Goal: Task Accomplishment & Management: Use online tool/utility

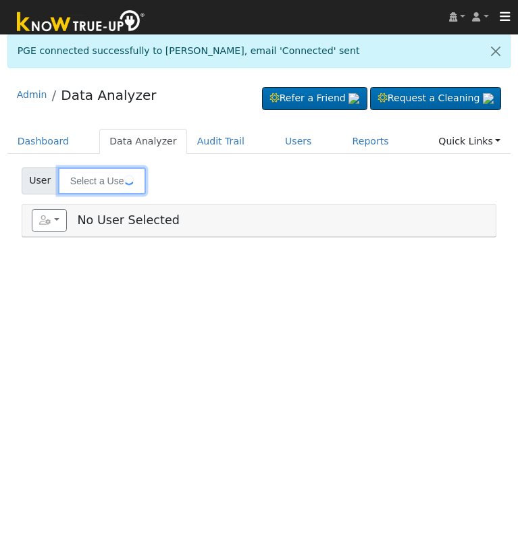
type input "[PERSON_NAME]"
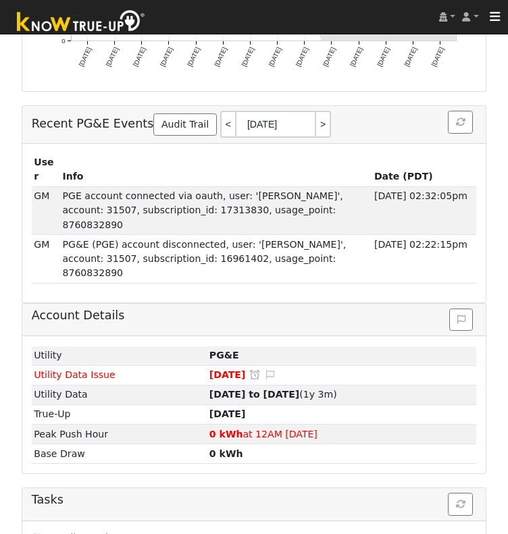
scroll to position [600, 0]
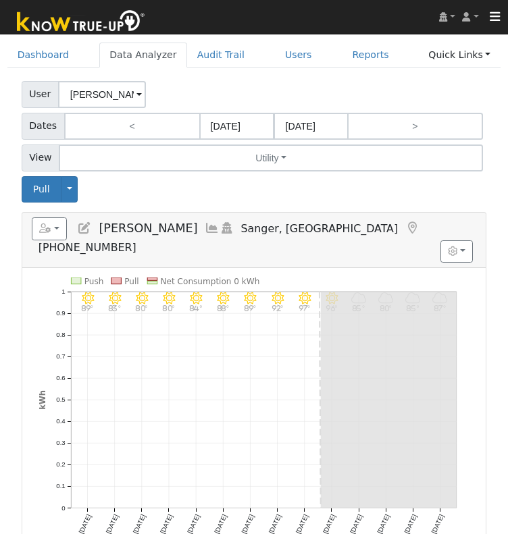
scroll to position [0, 0]
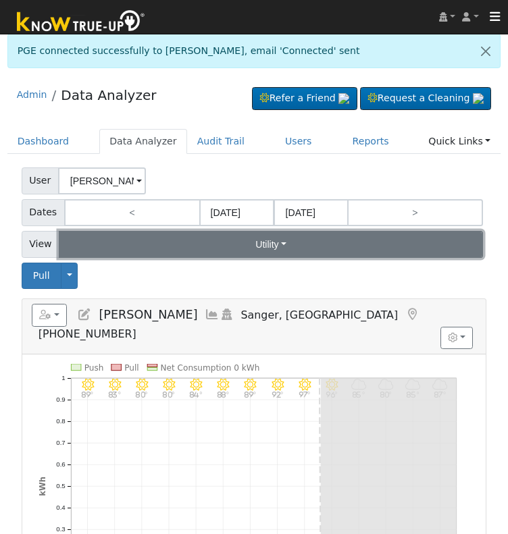
click at [303, 245] on button "Utility" at bounding box center [271, 244] width 424 height 27
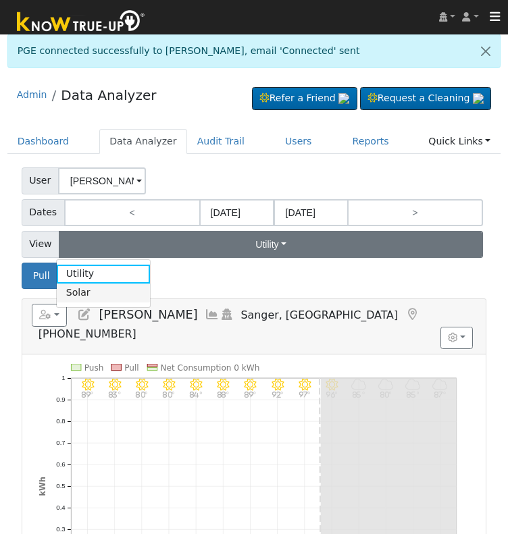
click at [116, 288] on link "Solar" at bounding box center [104, 293] width 94 height 19
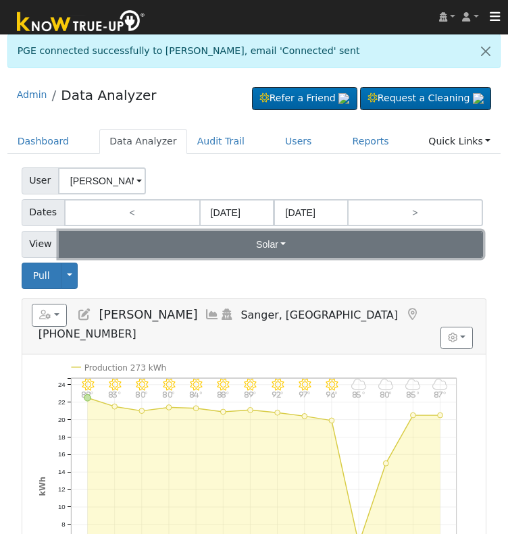
click at [286, 245] on button "Solar" at bounding box center [271, 244] width 424 height 27
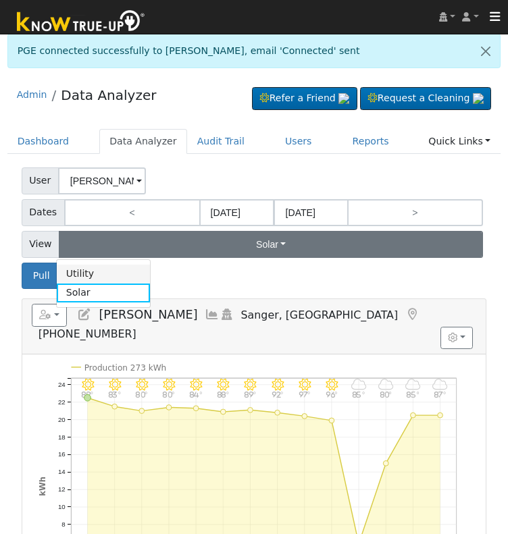
click at [122, 267] on link "Utility" at bounding box center [104, 274] width 94 height 19
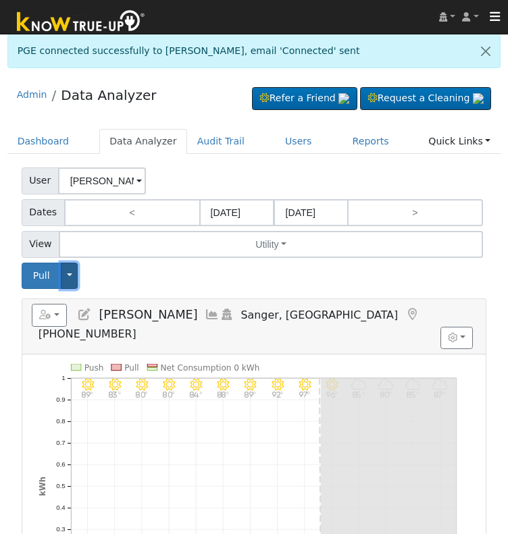
click at [75, 275] on button "Toggle Dropdown" at bounding box center [70, 276] width 18 height 26
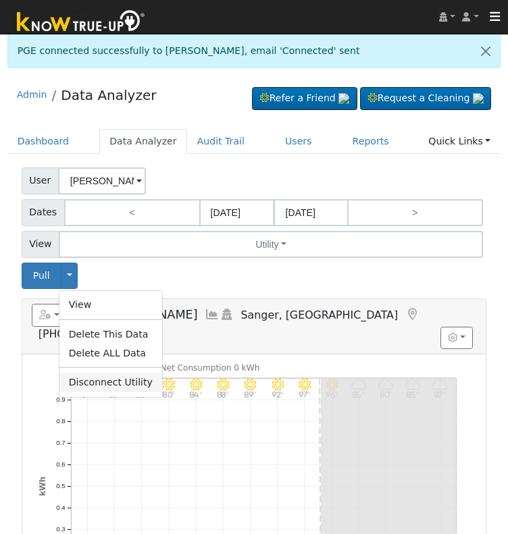
click at [124, 379] on link "Disconnect Utility" at bounding box center [110, 382] width 103 height 19
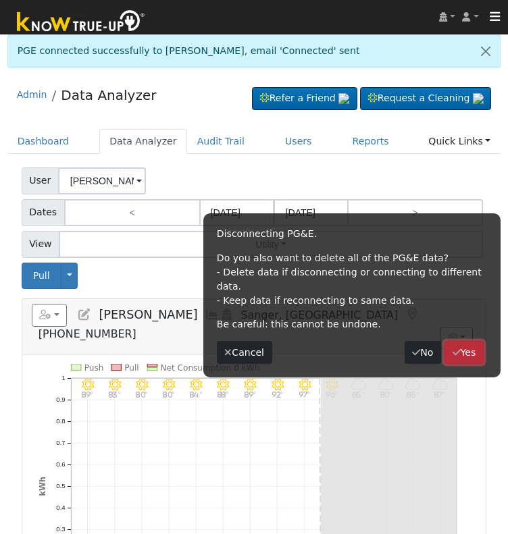
click at [459, 348] on icon "button" at bounding box center [456, 352] width 8 height 9
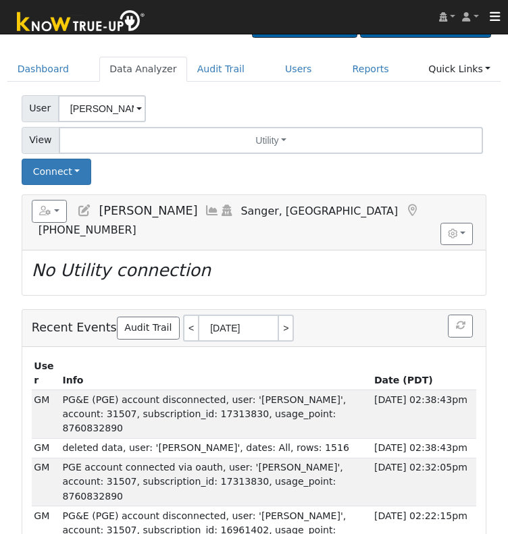
scroll to position [80, 0]
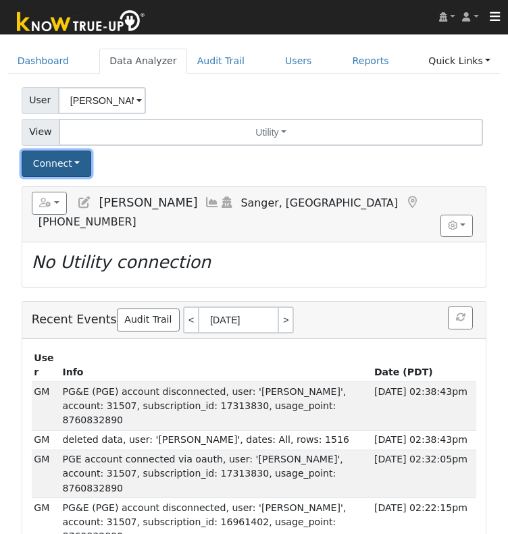
click at [70, 163] on button "Connect" at bounding box center [57, 164] width 70 height 26
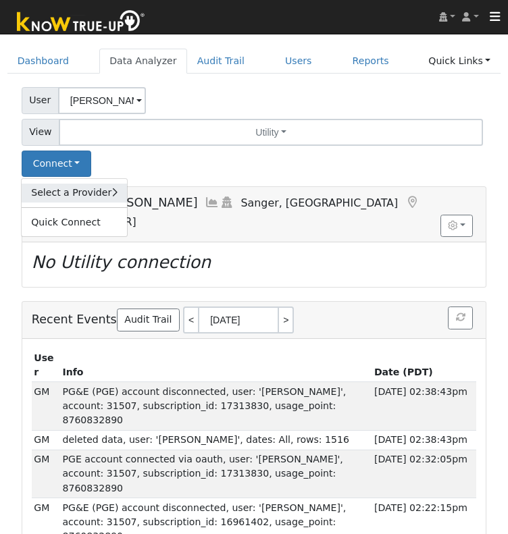
click at [102, 195] on link "Select a Provider" at bounding box center [74, 193] width 105 height 19
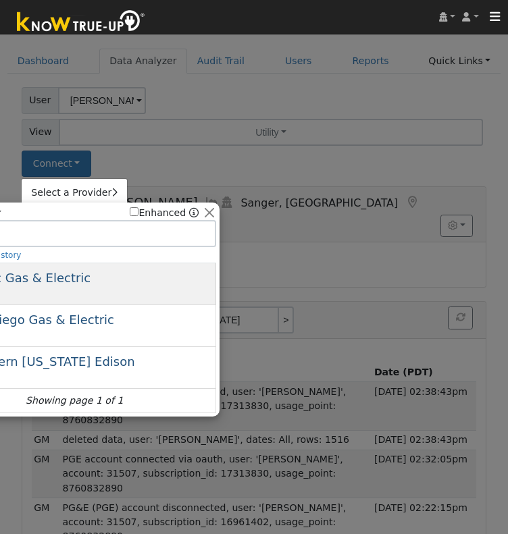
click at [130, 280] on div "Pacific Gas & Electric PG&E" at bounding box center [88, 284] width 250 height 30
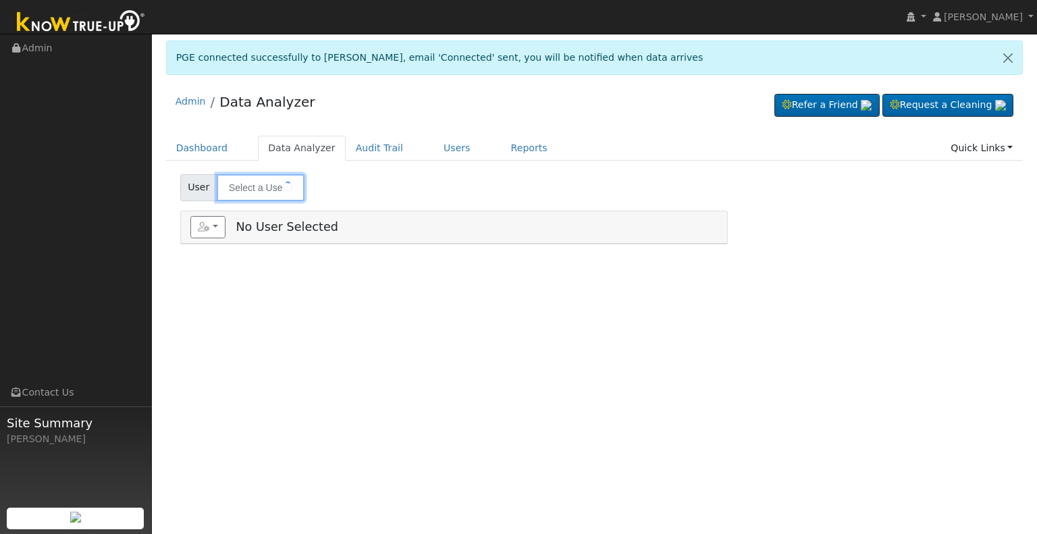
type input "[PERSON_NAME]"
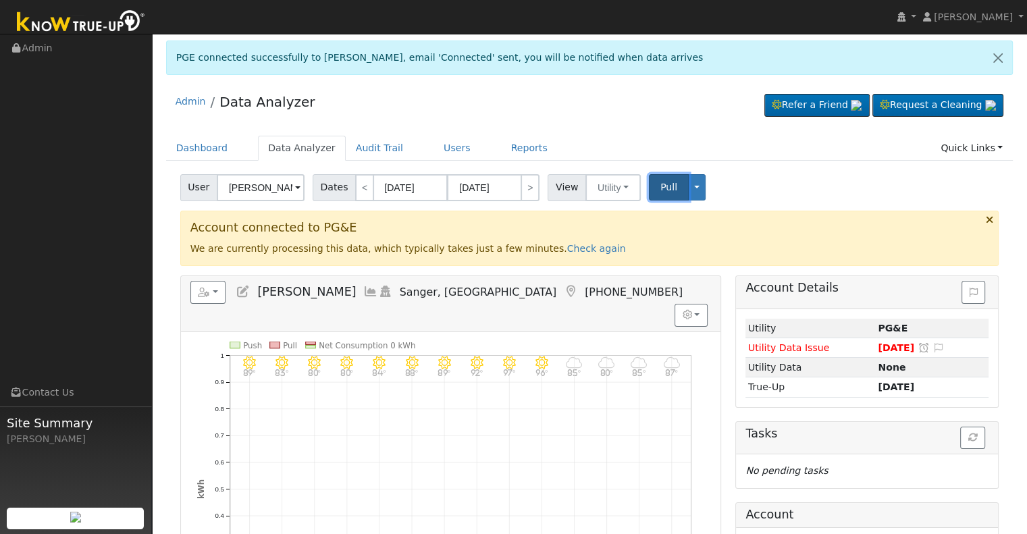
click at [660, 188] on span "Pull" at bounding box center [668, 187] width 17 height 11
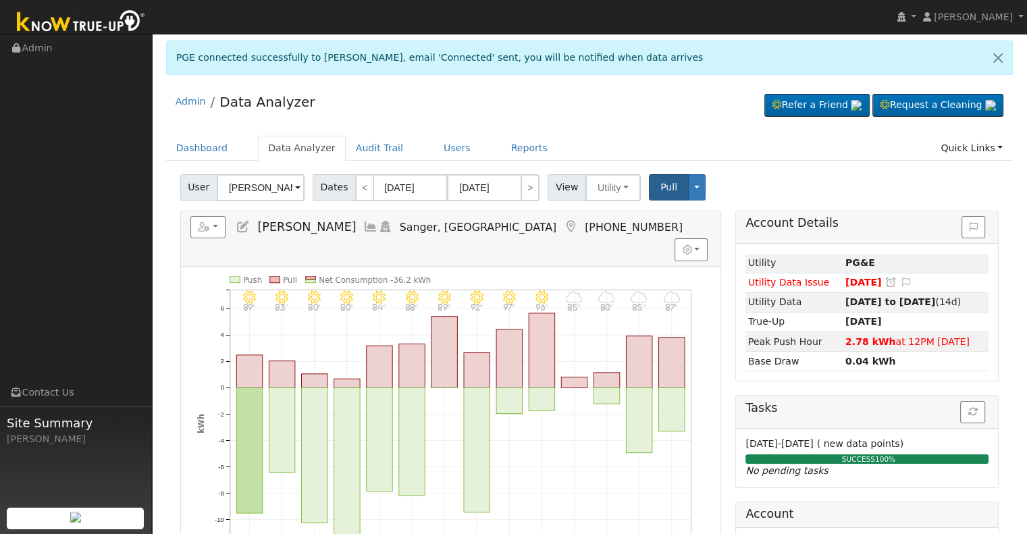
click at [363, 222] on icon at bounding box center [370, 227] width 15 height 12
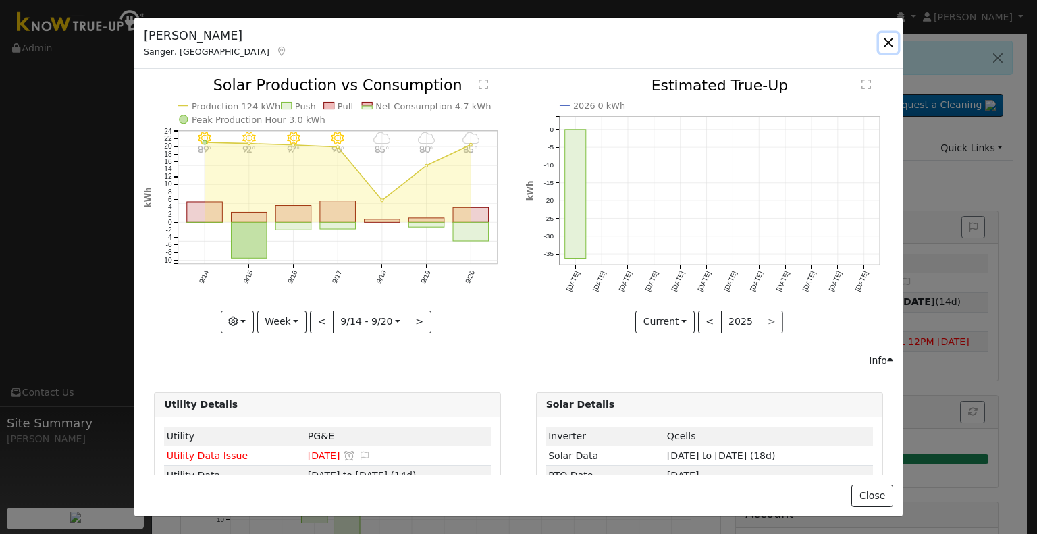
click at [886, 45] on button "button" at bounding box center [888, 42] width 19 height 19
